Goal: Information Seeking & Learning: Learn about a topic

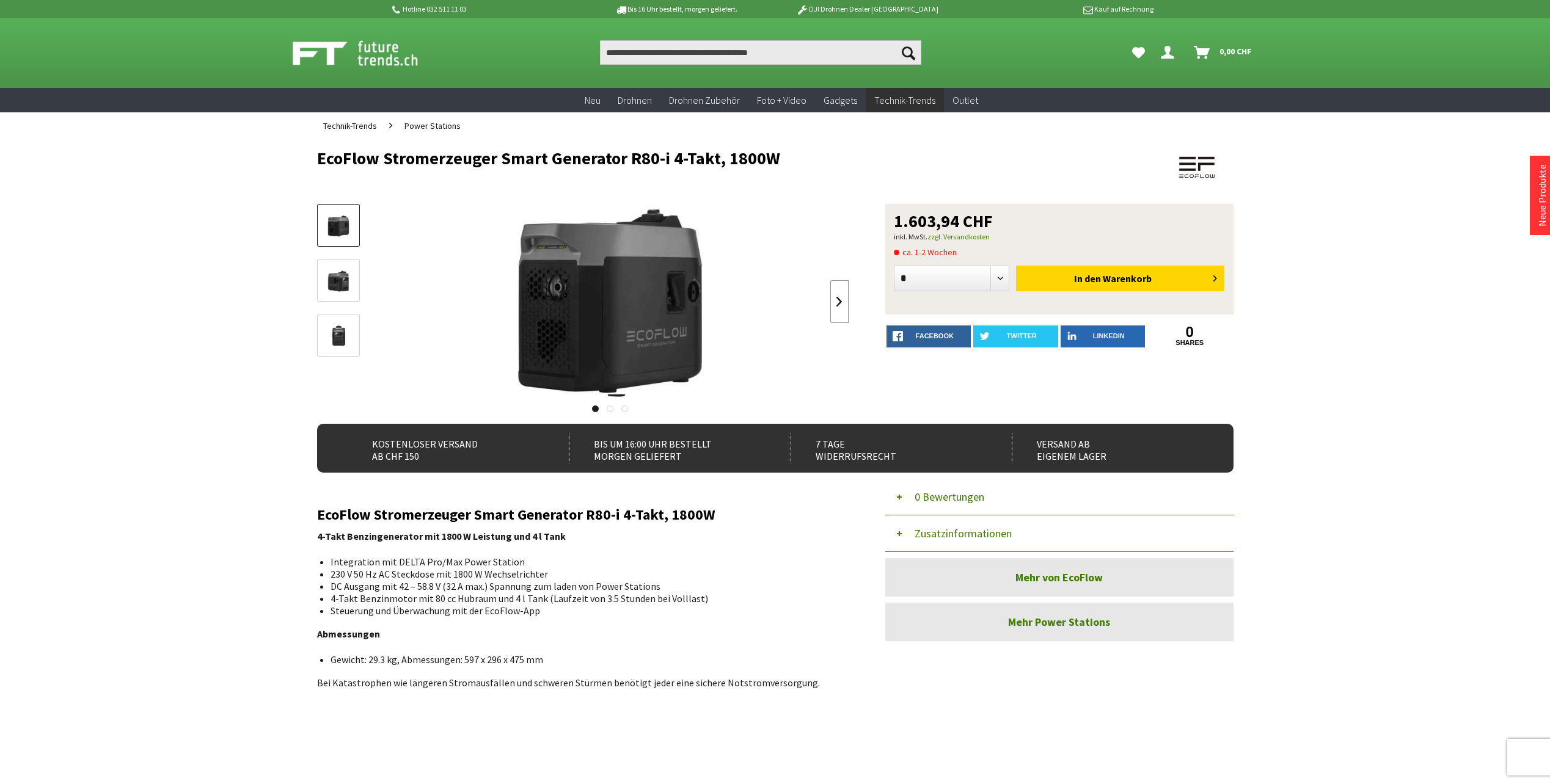
click at [845, 305] on link at bounding box center [839, 301] width 18 height 43
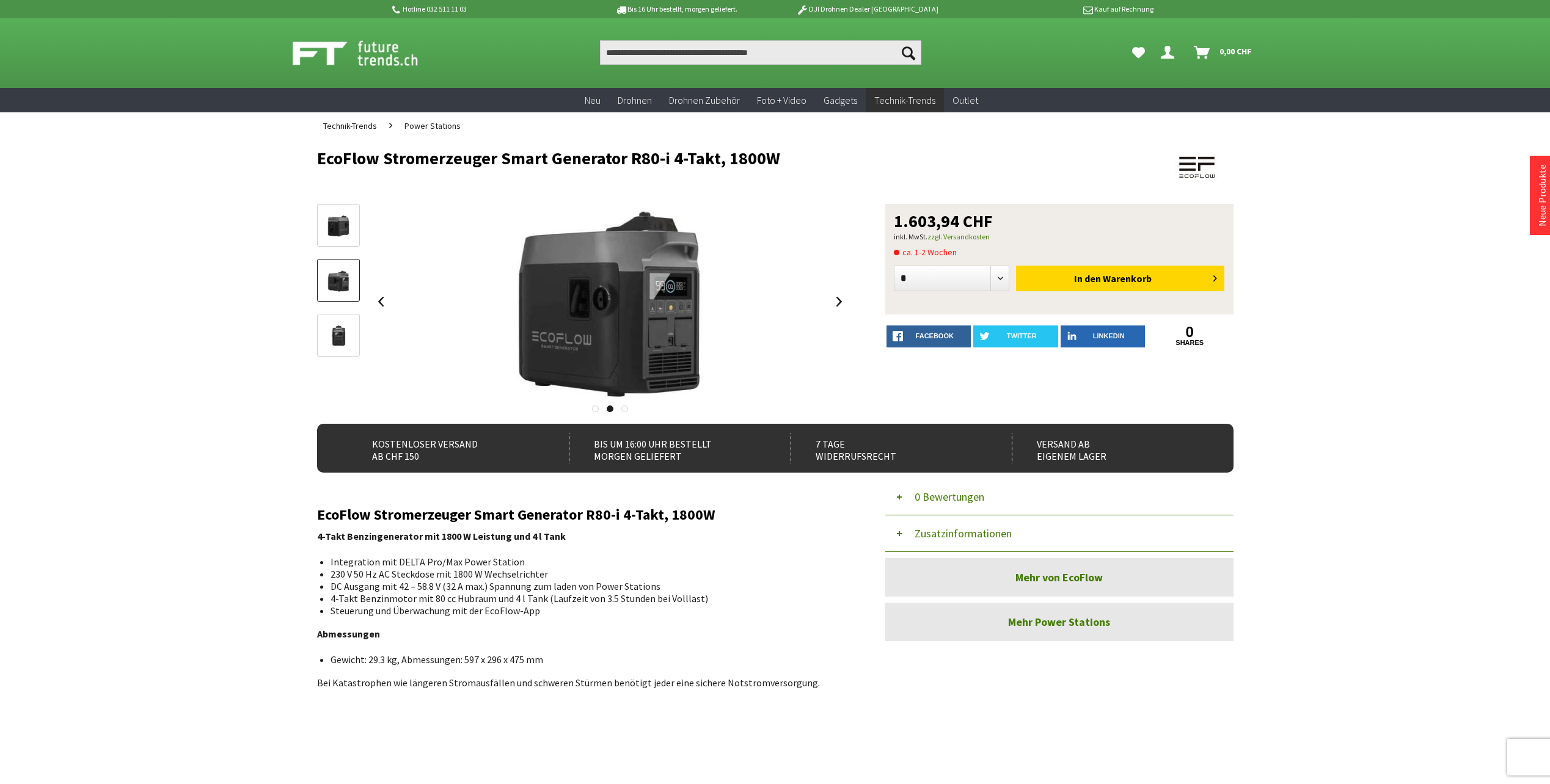
click at [842, 304] on link at bounding box center [839, 301] width 18 height 43
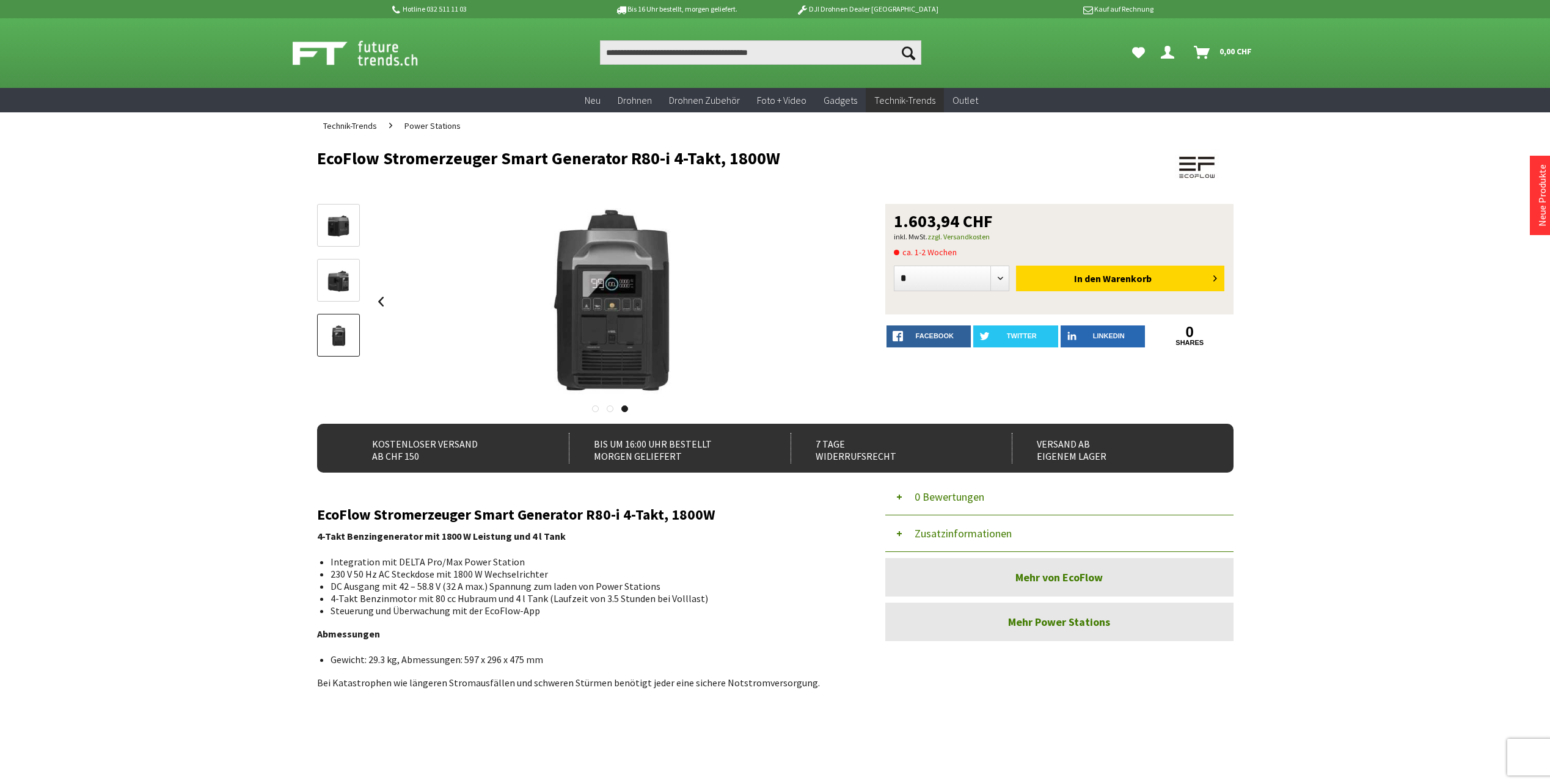
click at [842, 304] on div at bounding box center [610, 301] width 477 height 195
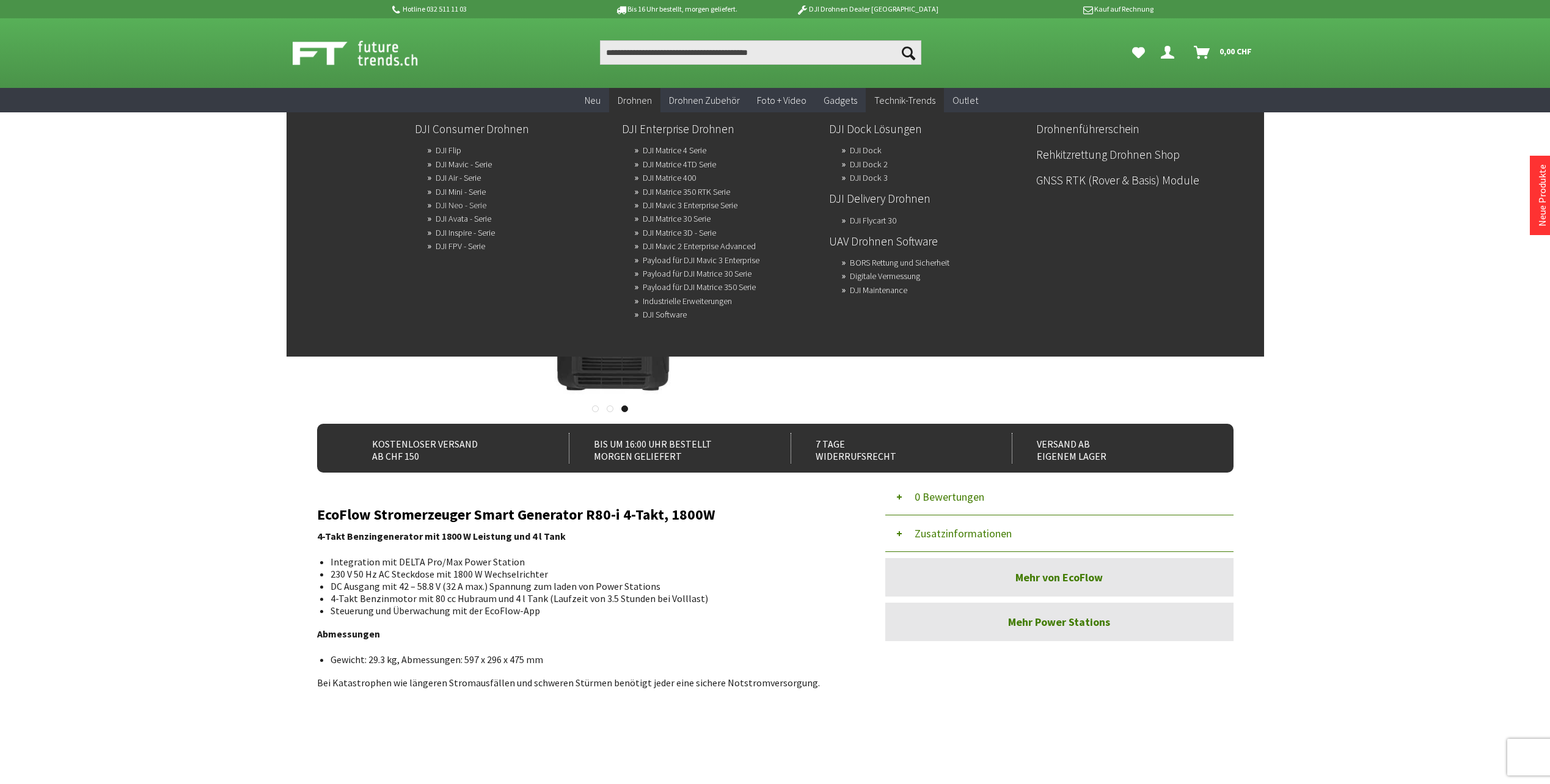
click at [461, 207] on link "DJI Neo - Serie" at bounding box center [461, 205] width 51 height 17
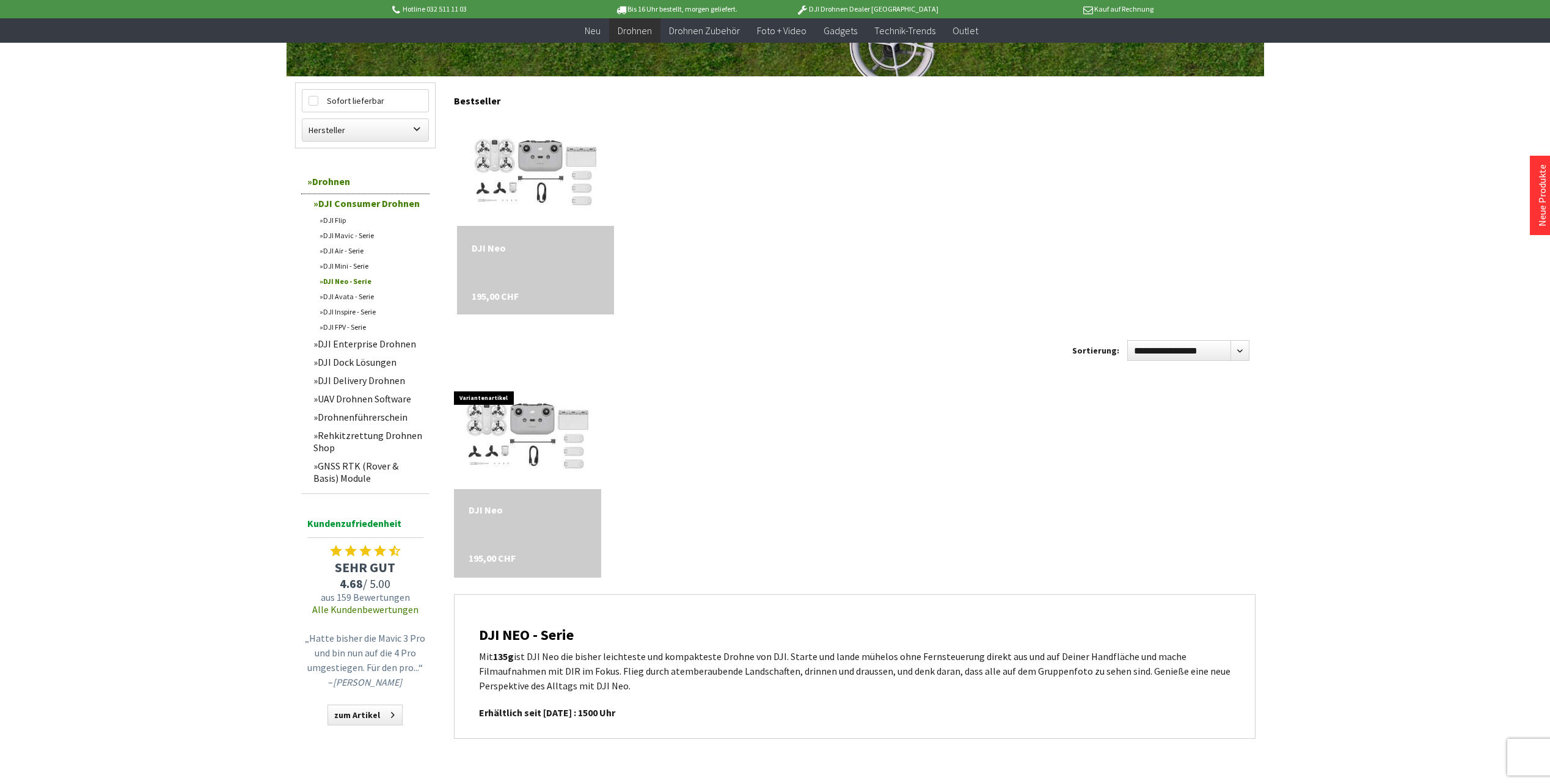
scroll to position [184, 0]
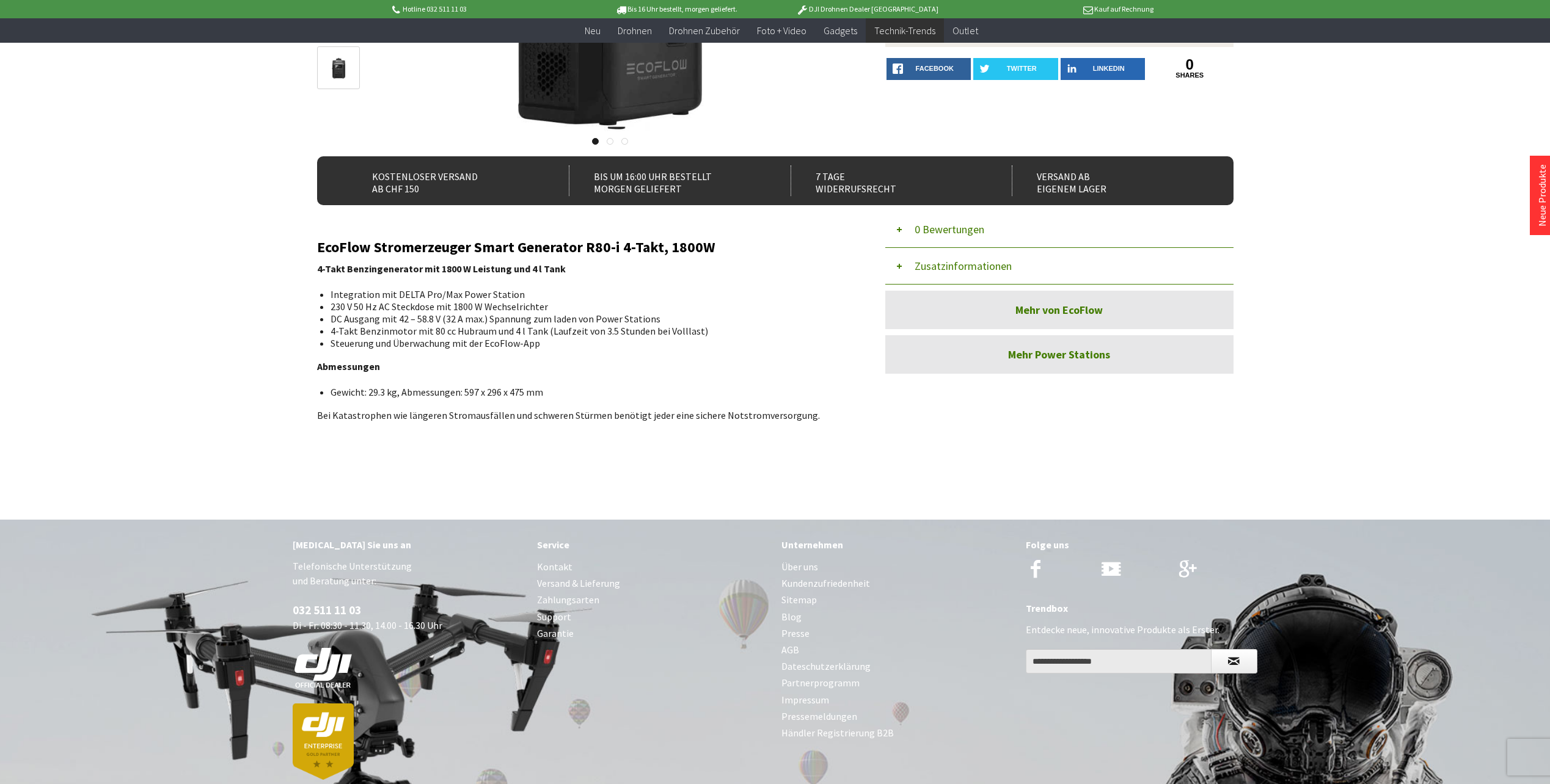
scroll to position [244, 0]
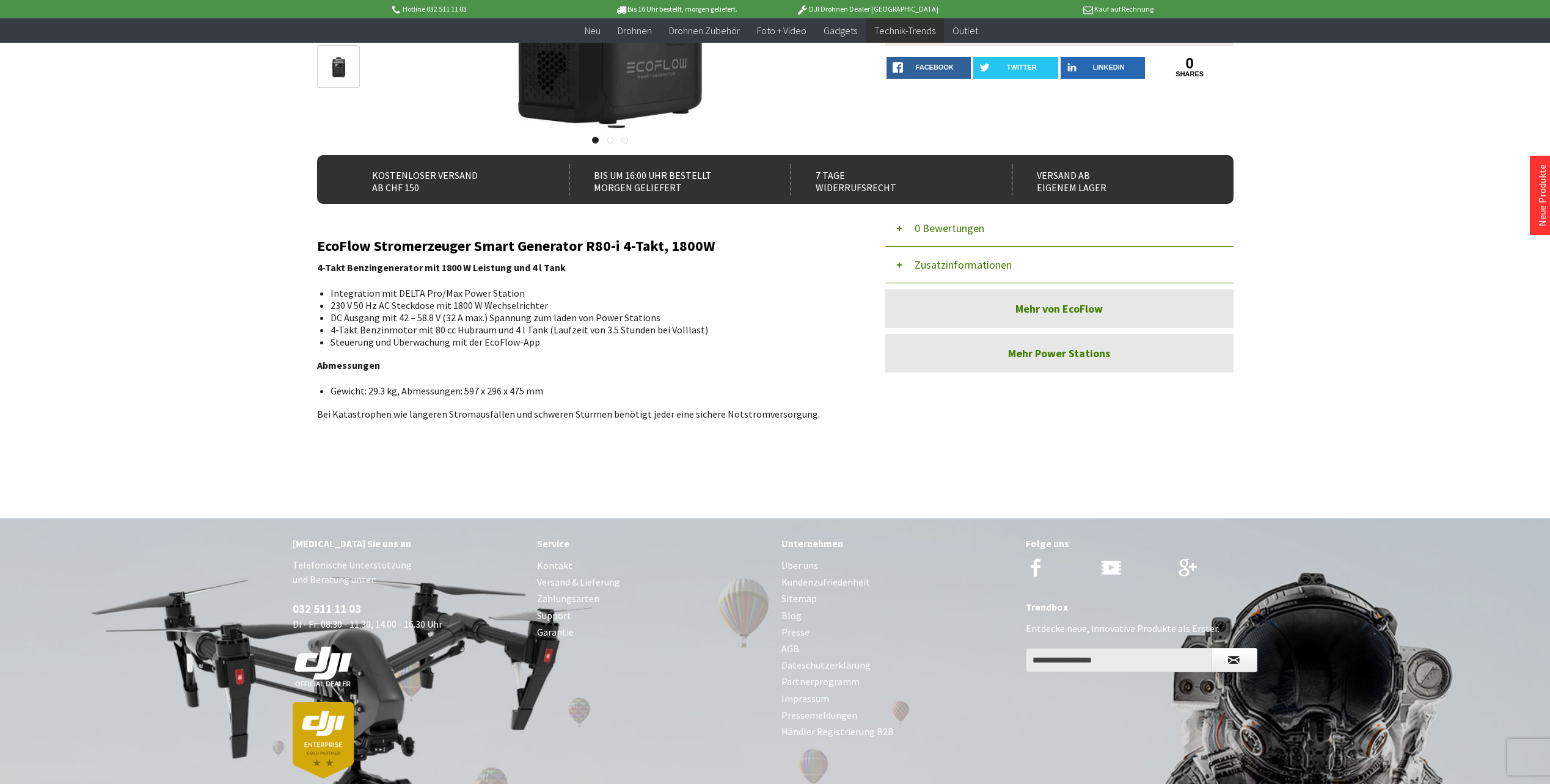
click at [1097, 321] on link "Mehr von EcoFlow" at bounding box center [1059, 308] width 348 height 38
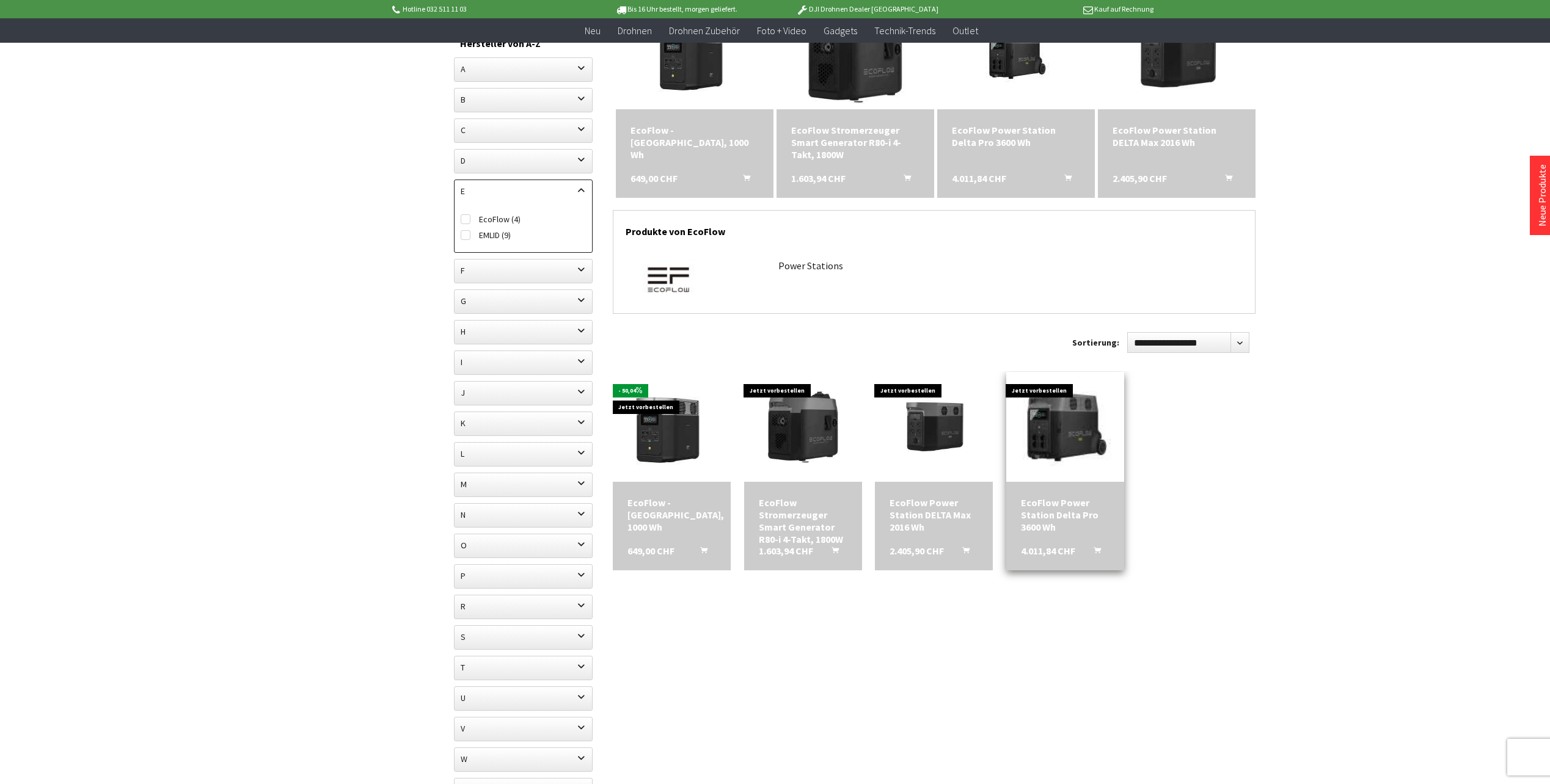
scroll to position [244, 0]
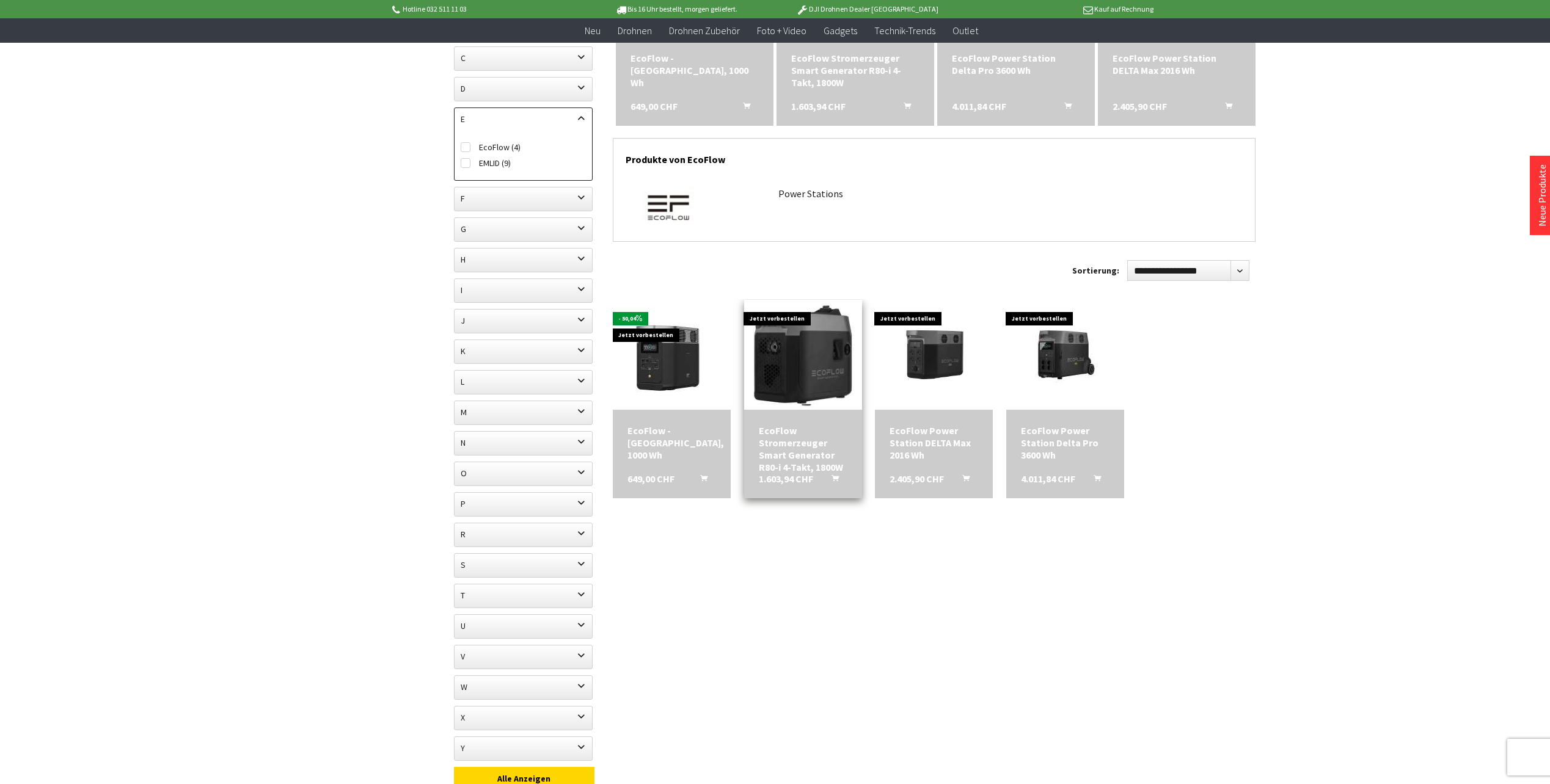
click at [803, 369] on img at bounding box center [802, 355] width 165 height 104
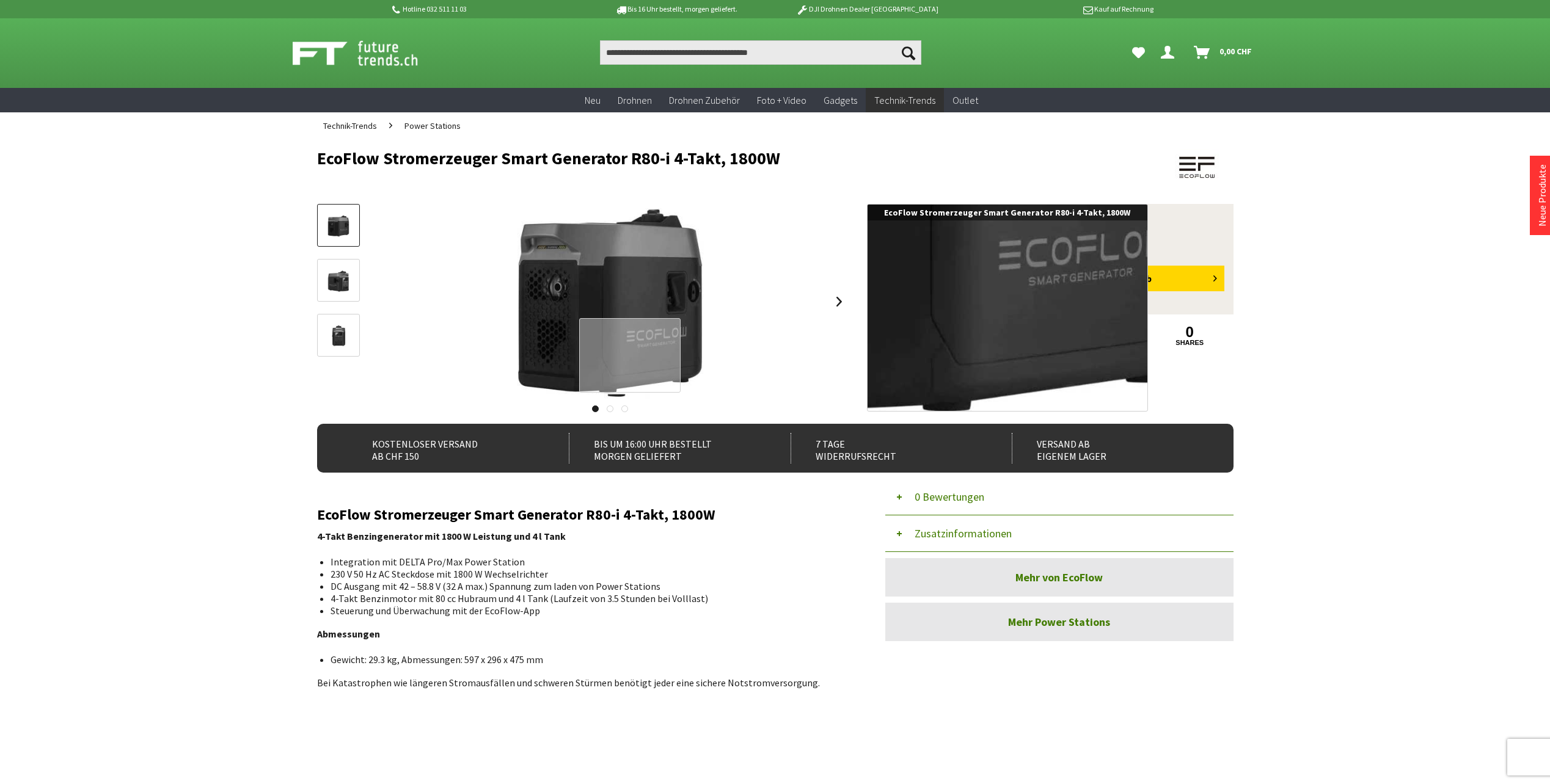
click at [618, 353] on div at bounding box center [630, 355] width 102 height 75
